Goal: Find specific page/section: Find specific page/section

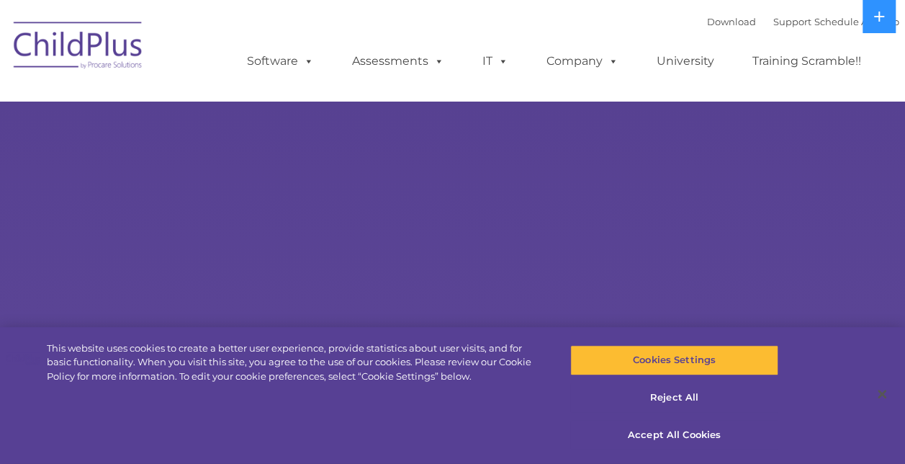
select select "MEDIUM"
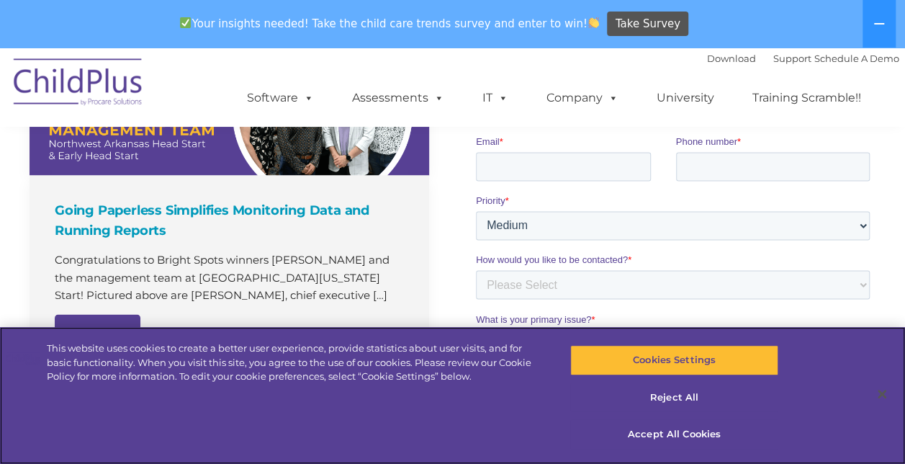
scroll to position [1365, 0]
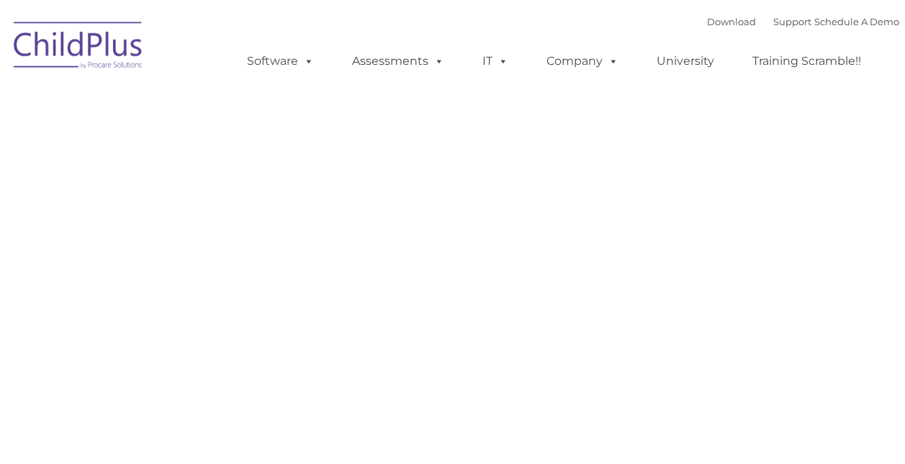
type input ""
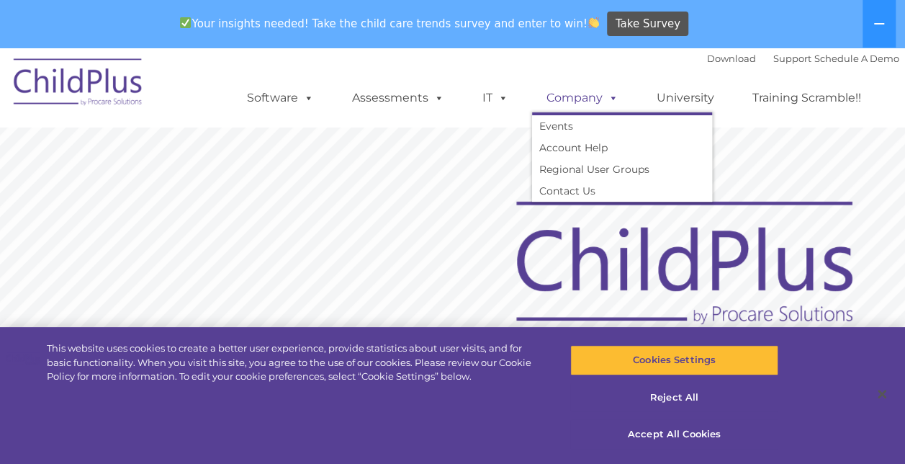
click at [609, 99] on span at bounding box center [610, 98] width 16 height 14
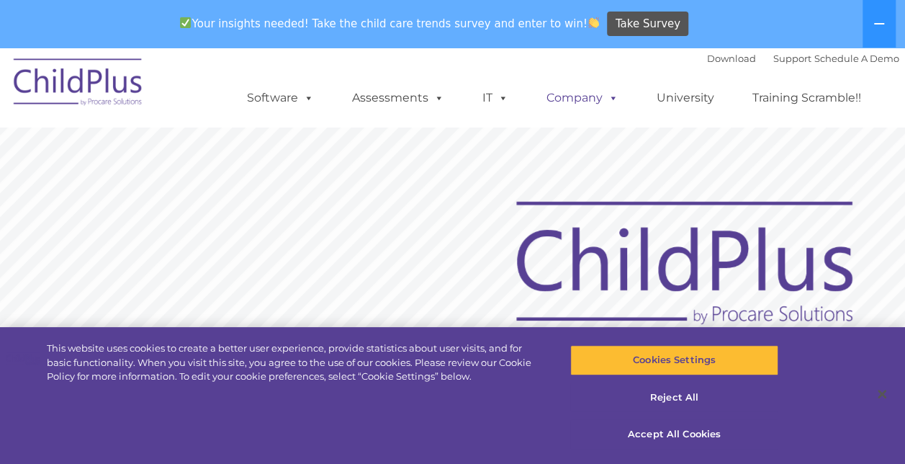
click at [609, 99] on span at bounding box center [610, 98] width 16 height 14
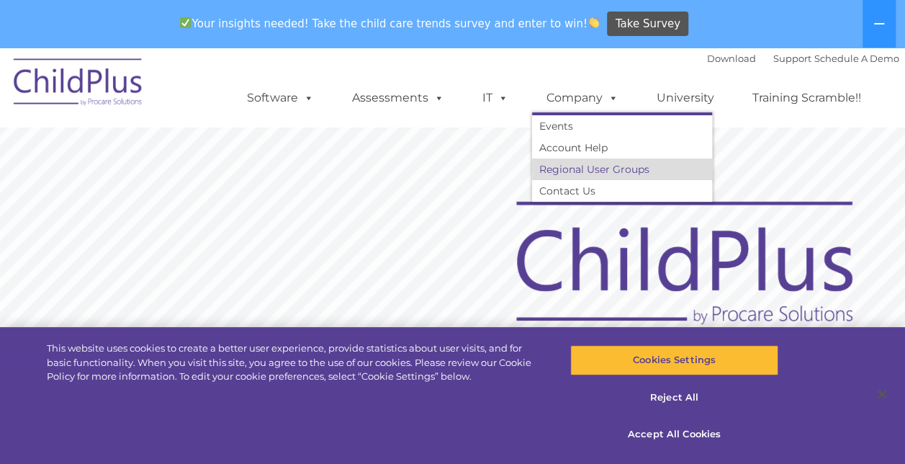
click at [613, 171] on link "Regional User Groups" at bounding box center [622, 169] width 180 height 22
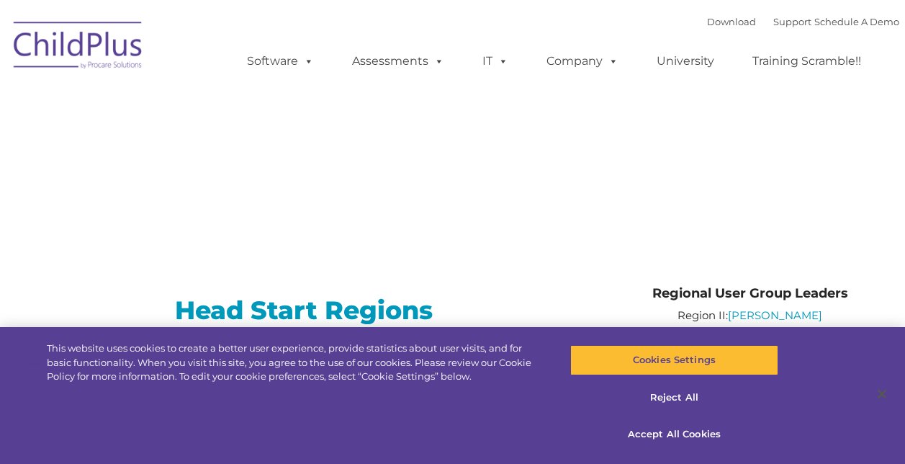
type input ""
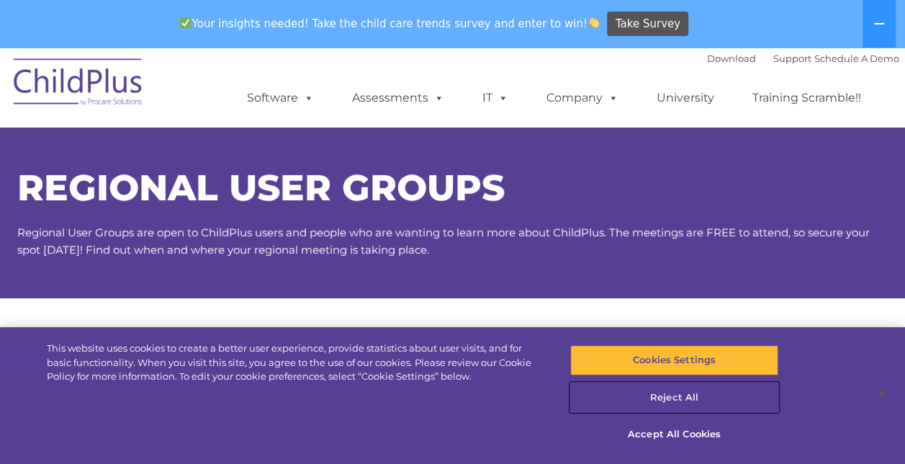
click at [679, 389] on button "Reject All" at bounding box center [674, 397] width 208 height 30
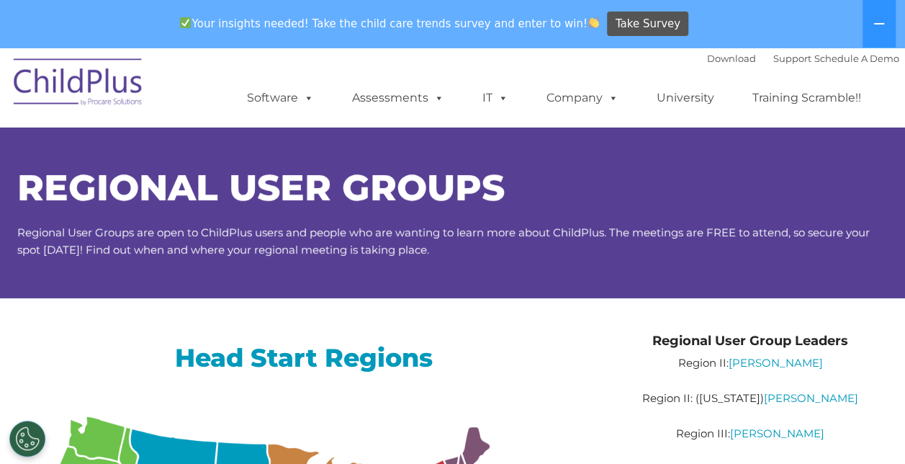
drag, startPoint x: 908, startPoint y: 453, endPoint x: 476, endPoint y: 378, distance: 438.4
drag, startPoint x: 900, startPoint y: 459, endPoint x: 911, endPoint y: 451, distance: 13.8
